Goal: Task Accomplishment & Management: Complete application form

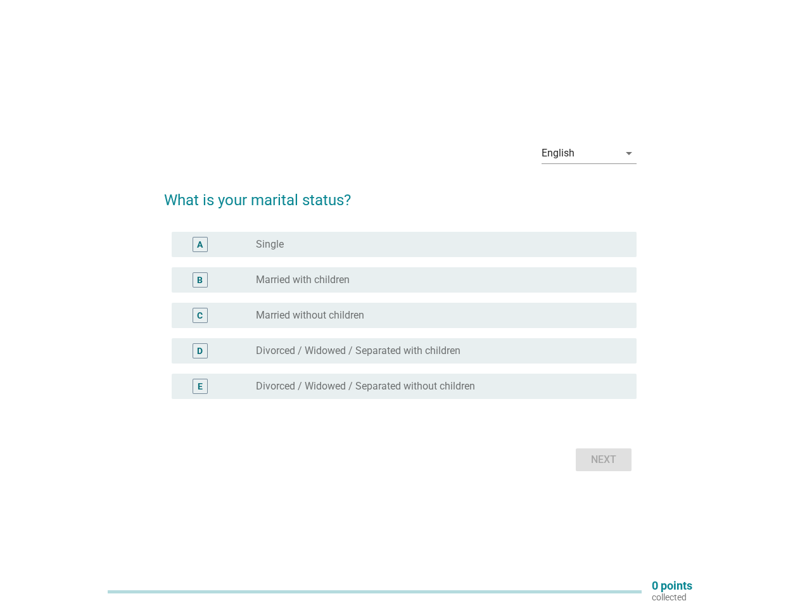
click at [400, 304] on div "C radio_button_unchecked Married without children" at bounding box center [404, 315] width 465 height 25
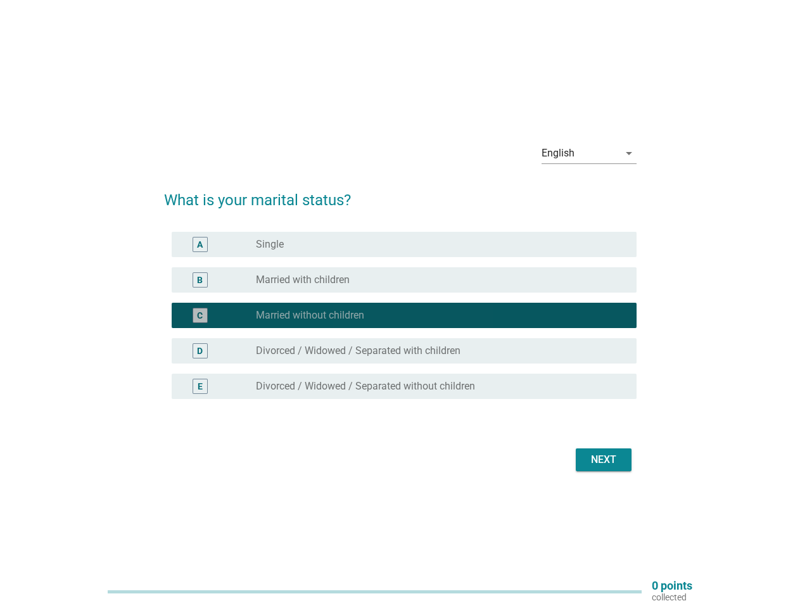
click at [589, 153] on div "English" at bounding box center [580, 153] width 77 height 20
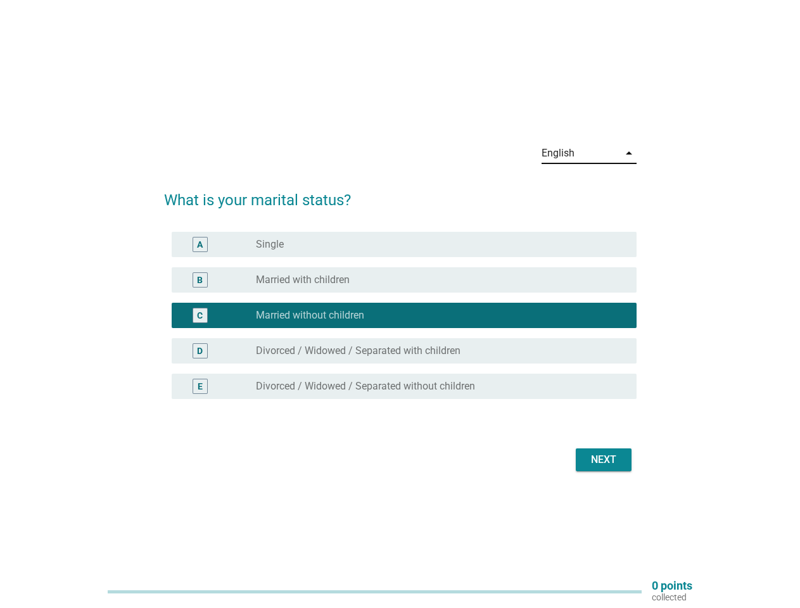
click at [400, 323] on div "C radio_button_checked Married without children" at bounding box center [404, 315] width 465 height 25
click at [400, 315] on div "radio_button_checked Married without children" at bounding box center [436, 315] width 360 height 13
click at [404, 244] on div "radio_button_unchecked Single" at bounding box center [436, 244] width 360 height 13
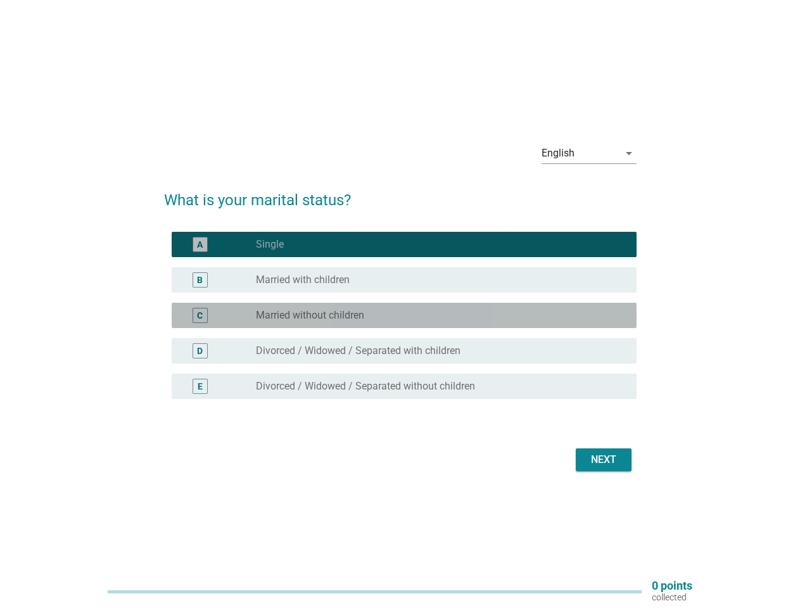
click at [270, 244] on label "Single" at bounding box center [270, 244] width 28 height 13
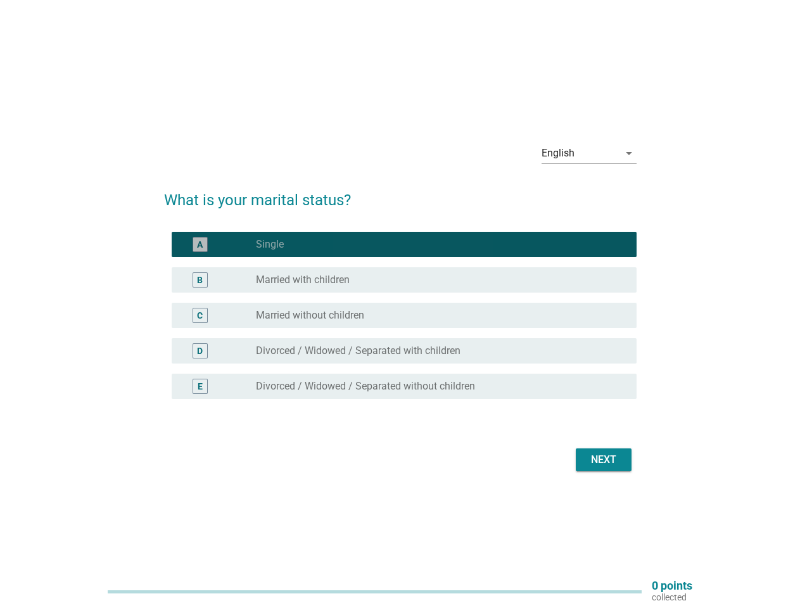
click at [404, 280] on div "radio_button_unchecked Married with children" at bounding box center [436, 280] width 360 height 13
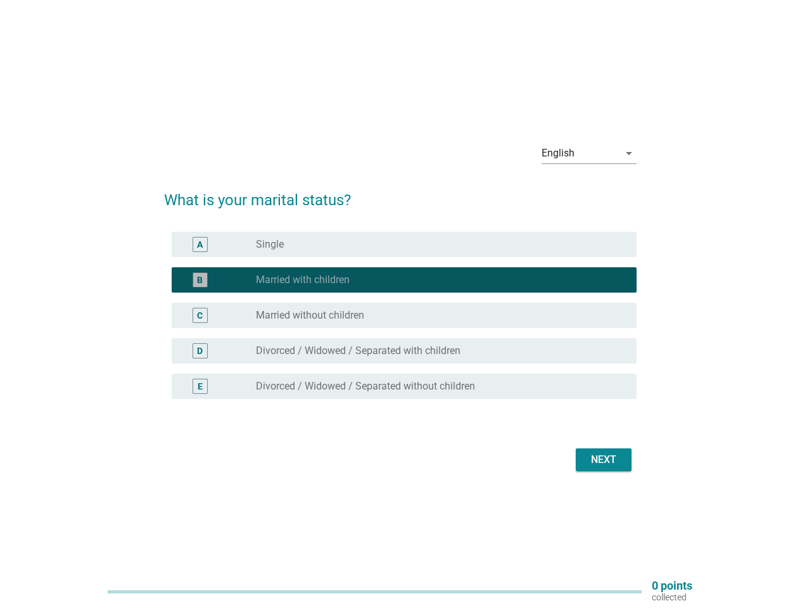
click at [303, 280] on label "Married with children" at bounding box center [303, 280] width 94 height 13
click at [404, 315] on div "radio_button_unchecked Married without children" at bounding box center [436, 315] width 360 height 13
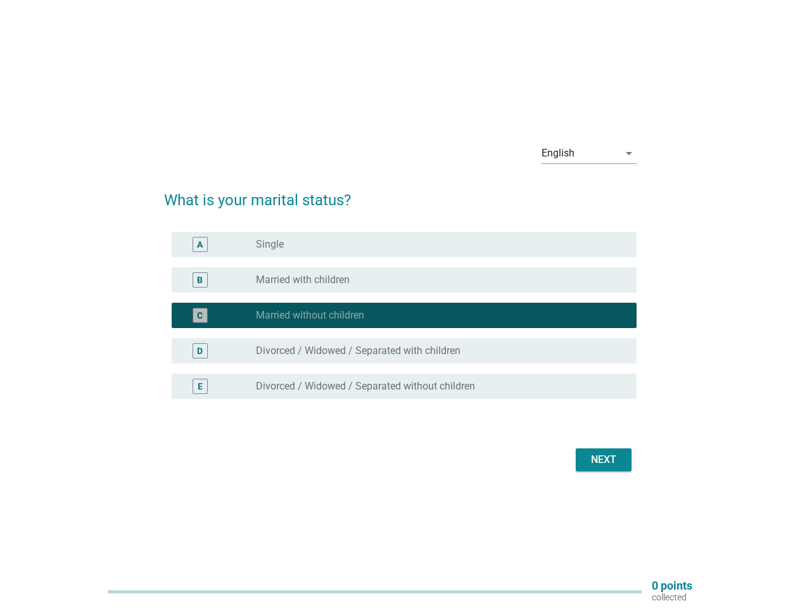
click at [310, 315] on label "Married without children" at bounding box center [310, 315] width 108 height 13
